Goal: Find specific page/section: Find specific page/section

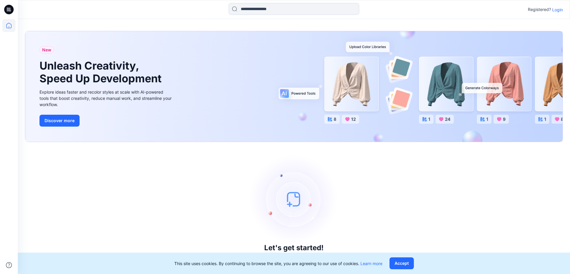
click at [555, 13] on div "Registered? Login" at bounding box center [294, 9] width 552 height 13
click at [556, 12] on p "Login" at bounding box center [557, 10] width 11 height 6
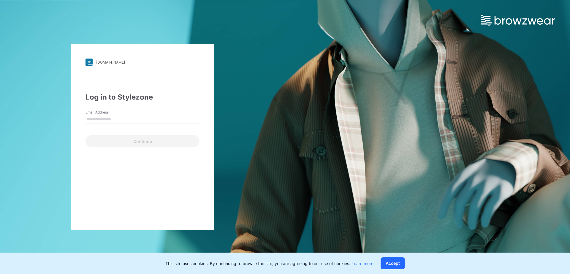
type input "**********"
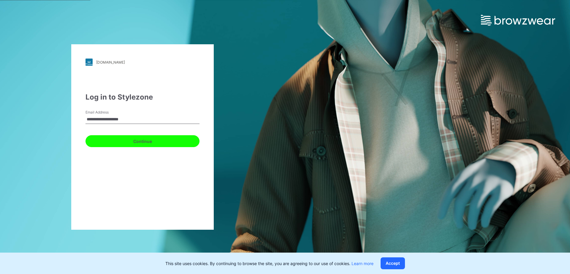
click at [116, 139] on button "Continue" at bounding box center [142, 141] width 114 height 12
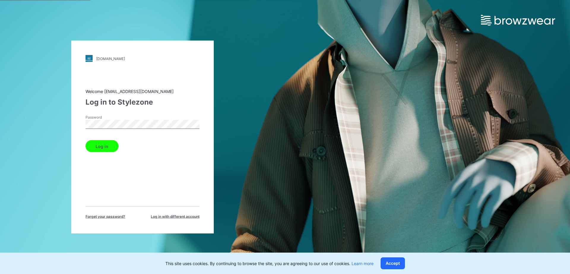
click at [102, 143] on button "Log in" at bounding box center [101, 146] width 33 height 12
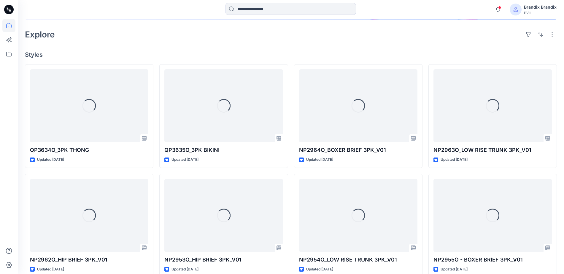
scroll to position [148, 0]
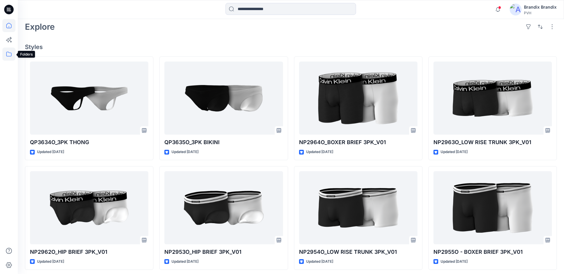
click at [8, 50] on icon at bounding box center [8, 53] width 13 height 13
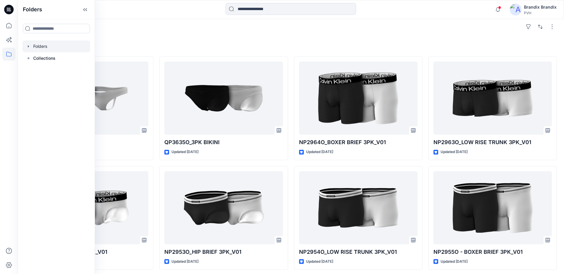
click at [46, 45] on div at bounding box center [57, 46] width 68 height 12
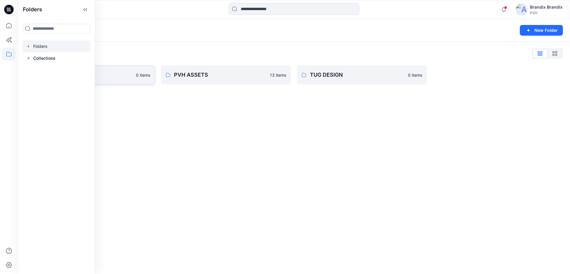
click at [118, 81] on link "Brandix 0 items" at bounding box center [90, 74] width 130 height 19
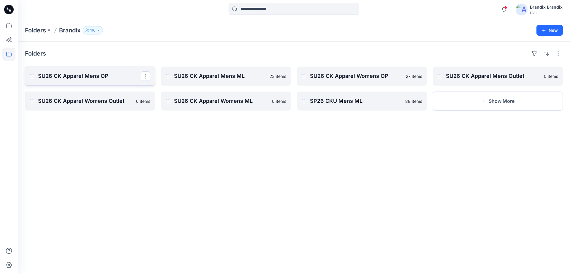
click at [121, 82] on link "SU26 CK Apparel Mens OP" at bounding box center [90, 75] width 130 height 19
click at [475, 107] on button "Show More" at bounding box center [498, 100] width 130 height 19
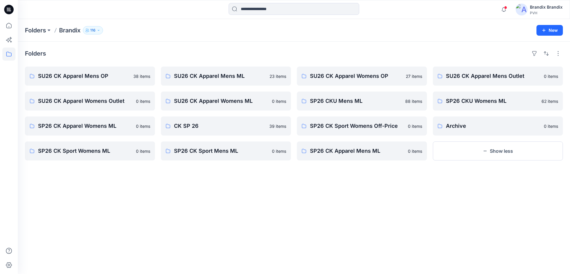
click at [518, 7] on img at bounding box center [522, 10] width 12 height 12
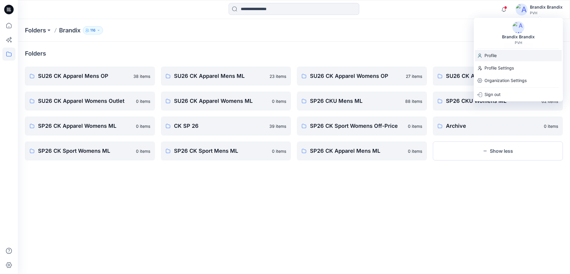
click at [495, 55] on p "Profile" at bounding box center [490, 55] width 12 height 11
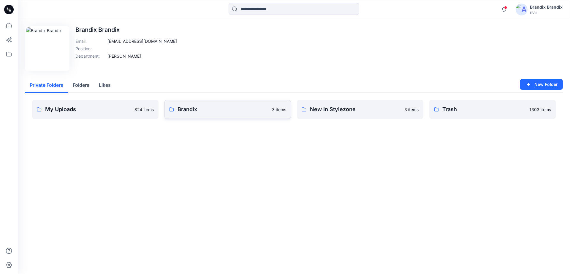
click at [240, 113] on p "Brandix" at bounding box center [223, 109] width 91 height 8
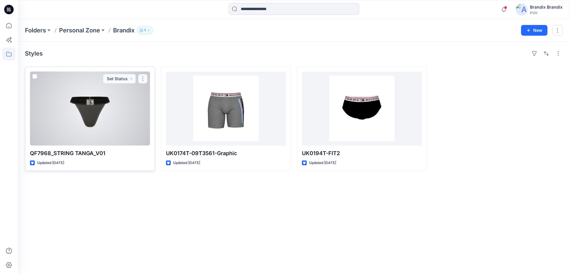
click at [146, 78] on button "button" at bounding box center [142, 78] width 9 height 9
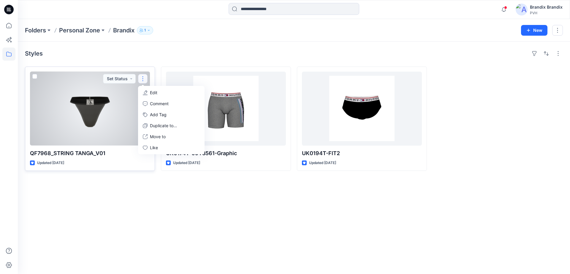
click at [108, 109] on div at bounding box center [90, 109] width 120 height 74
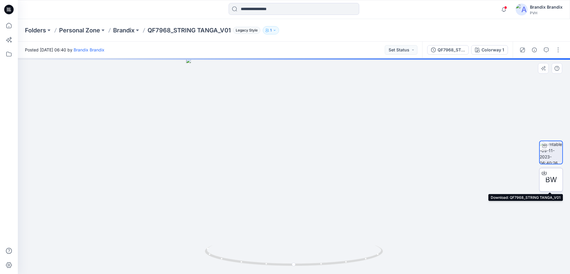
click at [545, 173] on icon at bounding box center [544, 172] width 5 height 5
